Goal: Information Seeking & Learning: Learn about a topic

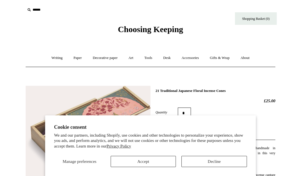
click at [156, 163] on button "Accept" at bounding box center [144, 161] width 66 height 11
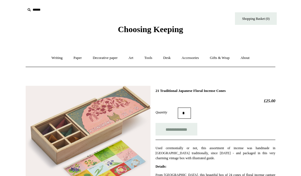
click at [140, 30] on span "Choosing Keeping" at bounding box center [150, 29] width 65 height 9
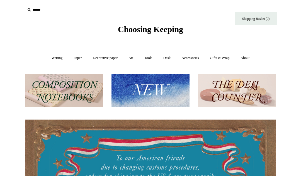
click at [148, 94] on img at bounding box center [151, 90] width 78 height 33
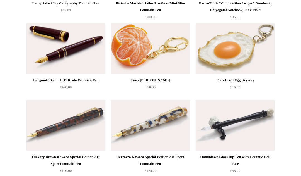
scroll to position [204, 0]
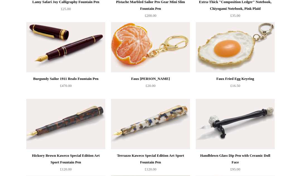
click at [258, 61] on img at bounding box center [235, 47] width 79 height 50
click at [173, 45] on img at bounding box center [150, 47] width 79 height 50
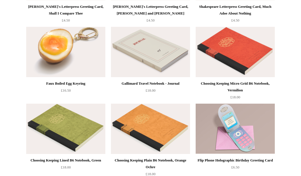
scroll to position [1197, 0]
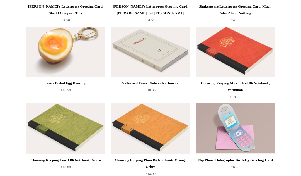
click at [95, 56] on img at bounding box center [65, 52] width 79 height 50
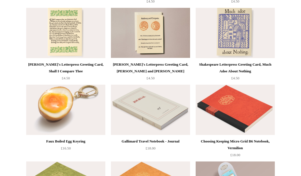
scroll to position [1007, 0]
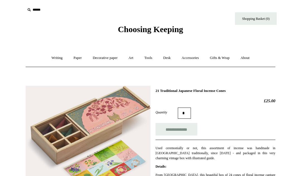
click at [196, 57] on link "Accessories +" at bounding box center [190, 57] width 27 height 15
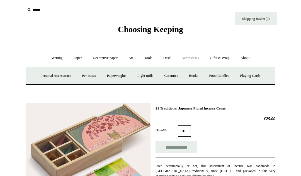
click at [59, 74] on link "Personal Accessories +" at bounding box center [55, 75] width 40 height 15
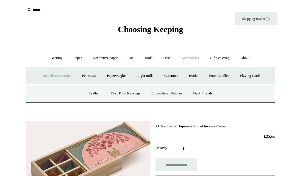
click at [190, 58] on link "Accessories -" at bounding box center [190, 57] width 27 height 15
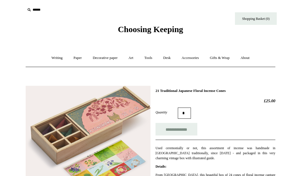
click at [194, 57] on link "Accessories +" at bounding box center [190, 57] width 27 height 15
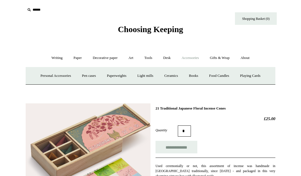
click at [195, 57] on link "Accessories -" at bounding box center [190, 57] width 27 height 15
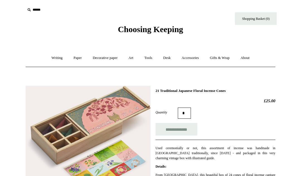
click at [197, 56] on link "Accessories +" at bounding box center [190, 57] width 27 height 15
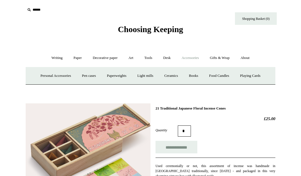
click at [261, 75] on link "Playing Cards" at bounding box center [250, 75] width 30 height 15
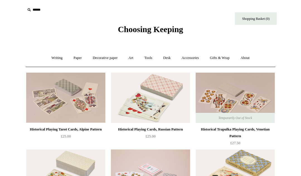
click at [194, 58] on link "Accessories +" at bounding box center [190, 57] width 27 height 15
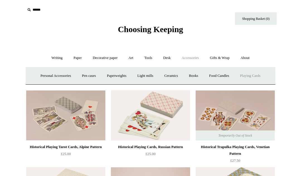
click at [58, 75] on link "Personal Accessories +" at bounding box center [55, 75] width 40 height 15
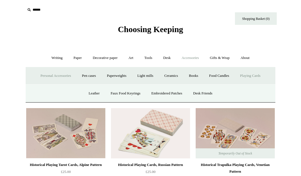
click at [123, 95] on link "Faux Food Keyrings" at bounding box center [126, 93] width 40 height 15
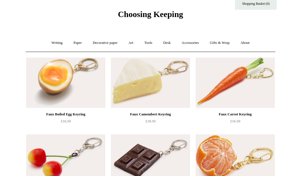
scroll to position [54, 0]
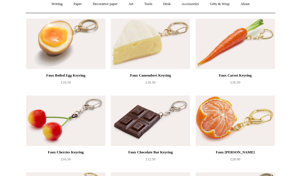
click at [163, 47] on img at bounding box center [150, 44] width 79 height 50
click at [221, 55] on img at bounding box center [235, 44] width 79 height 50
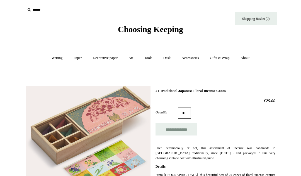
click at [195, 59] on link "Accessories +" at bounding box center [190, 57] width 27 height 15
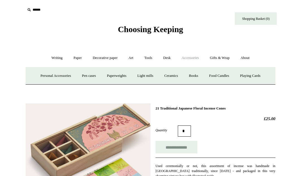
click at [60, 76] on link "Personal Accessories +" at bounding box center [55, 75] width 40 height 15
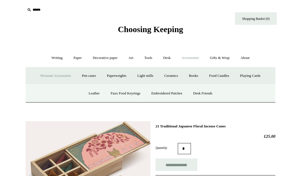
click at [119, 94] on link "Faux Food Keyrings" at bounding box center [126, 93] width 40 height 15
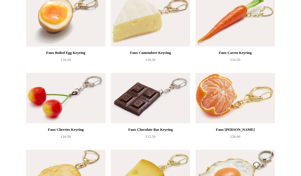
scroll to position [77, 0]
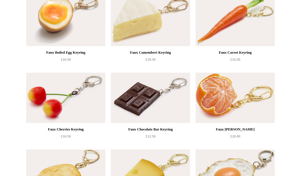
click at [86, 89] on img at bounding box center [65, 98] width 79 height 50
click at [175, 98] on img at bounding box center [150, 98] width 79 height 50
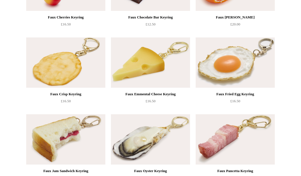
scroll to position [189, 0]
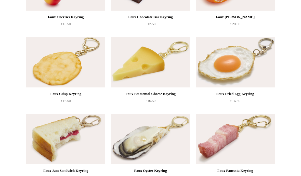
click at [39, 64] on img at bounding box center [65, 62] width 79 height 50
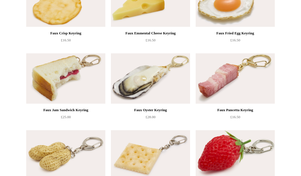
scroll to position [249, 0]
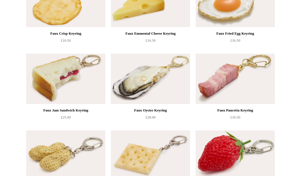
click at [43, 69] on img at bounding box center [65, 79] width 79 height 50
click at [174, 93] on img at bounding box center [150, 79] width 79 height 50
click at [250, 87] on img at bounding box center [235, 79] width 79 height 50
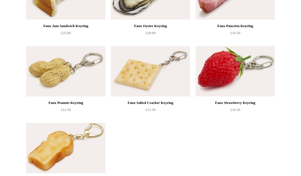
scroll to position [332, 0]
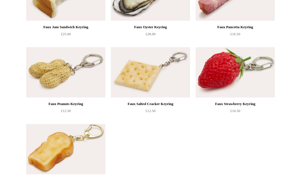
click at [39, 61] on img at bounding box center [65, 72] width 79 height 50
click at [169, 79] on img at bounding box center [150, 72] width 79 height 50
click at [260, 85] on img at bounding box center [235, 72] width 79 height 50
click at [86, 150] on img at bounding box center [65, 149] width 79 height 50
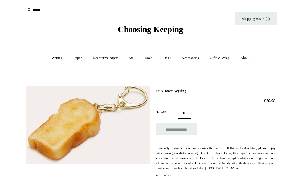
click at [204, 58] on link "Accessories +" at bounding box center [190, 57] width 27 height 15
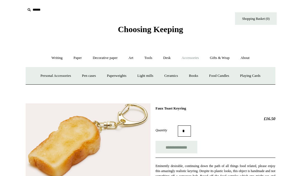
click at [63, 75] on link "Personal Accessories +" at bounding box center [55, 75] width 40 height 15
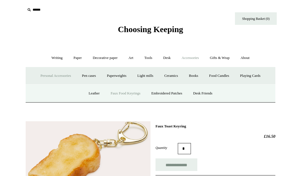
click at [183, 94] on link "Embroidered Patches" at bounding box center [166, 93] width 41 height 15
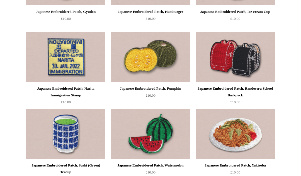
scroll to position [808, 0]
